Goal: Information Seeking & Learning: Check status

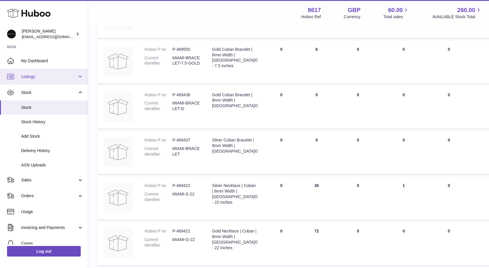
scroll to position [233, 0]
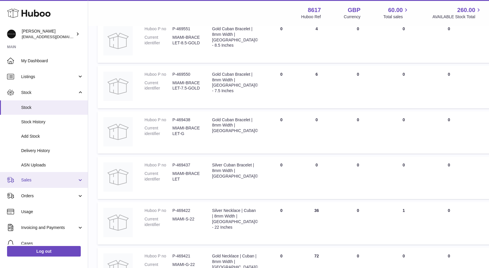
click at [36, 181] on span "Sales" at bounding box center [49, 180] width 56 height 6
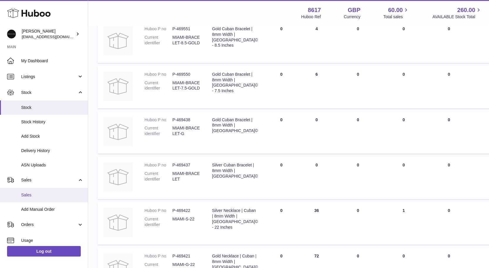
click at [34, 196] on span "Sales" at bounding box center [52, 195] width 62 height 6
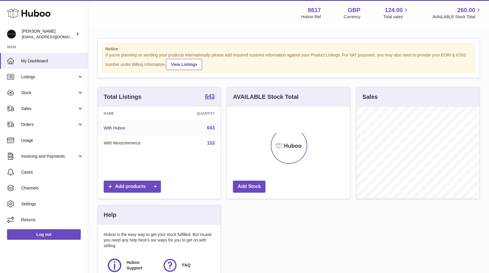
scroll to position [92, 123]
click at [40, 106] on span "Sales" at bounding box center [49, 109] width 56 height 6
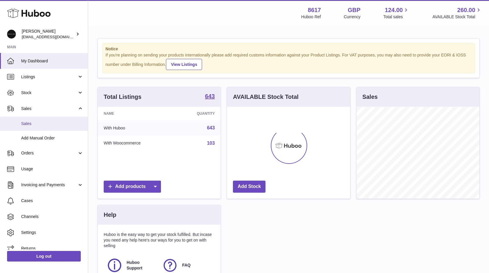
click at [31, 123] on span "Sales" at bounding box center [52, 124] width 62 height 6
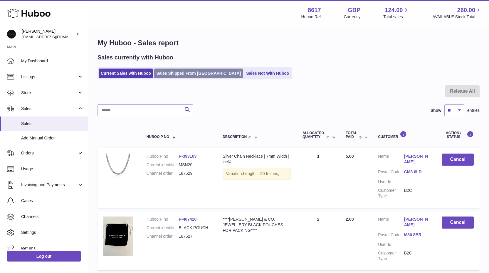
click at [178, 76] on link "Sales Shipped From [GEOGRAPHIC_DATA]" at bounding box center [198, 73] width 89 height 10
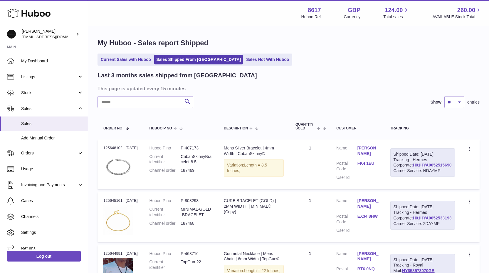
click at [129, 98] on input "text" at bounding box center [146, 102] width 96 height 12
type input "*****"
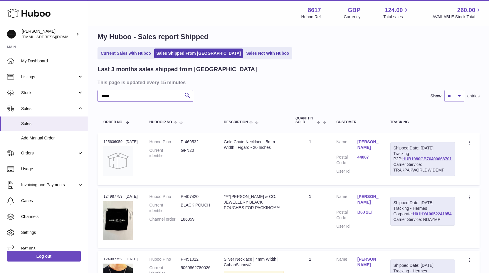
scroll to position [16, 0]
